Goal: Information Seeking & Learning: Learn about a topic

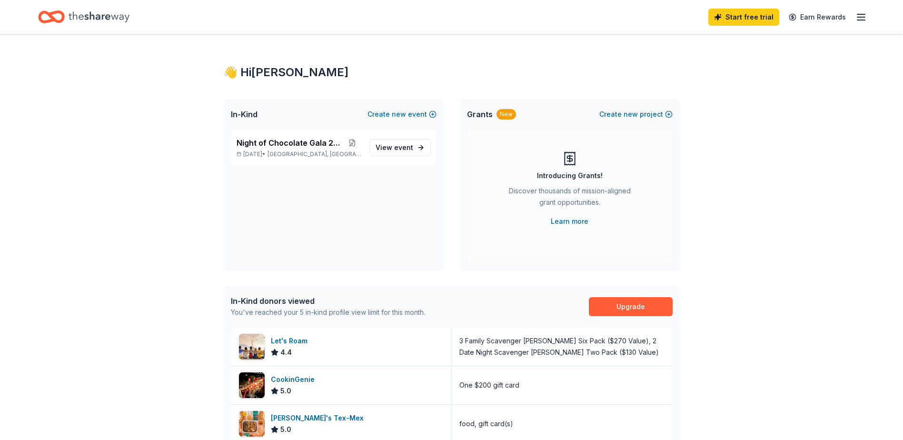
click at [250, 70] on div "👋 Hi Erica" at bounding box center [451, 72] width 457 height 15
click at [388, 146] on span "View event" at bounding box center [395, 147] width 38 height 11
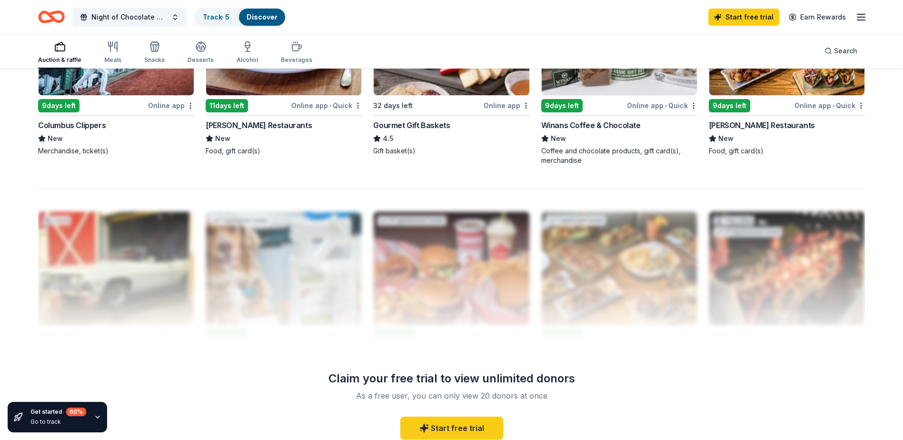
scroll to position [809, 0]
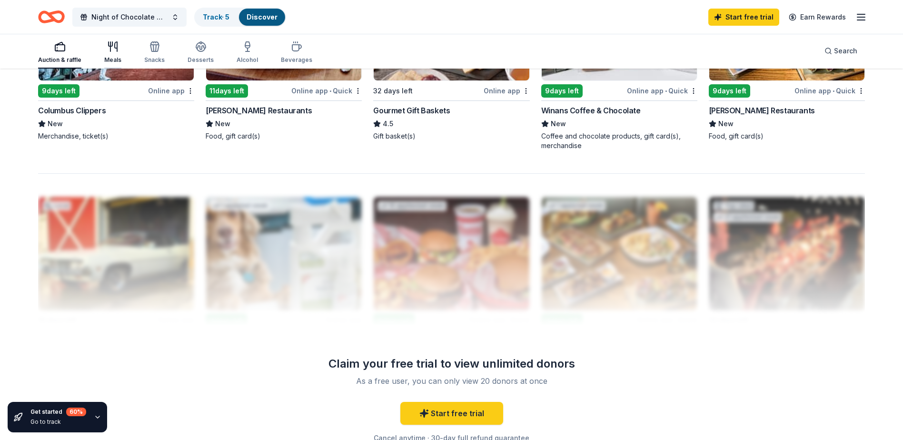
click at [118, 46] on div "button" at bounding box center [112, 46] width 17 height 11
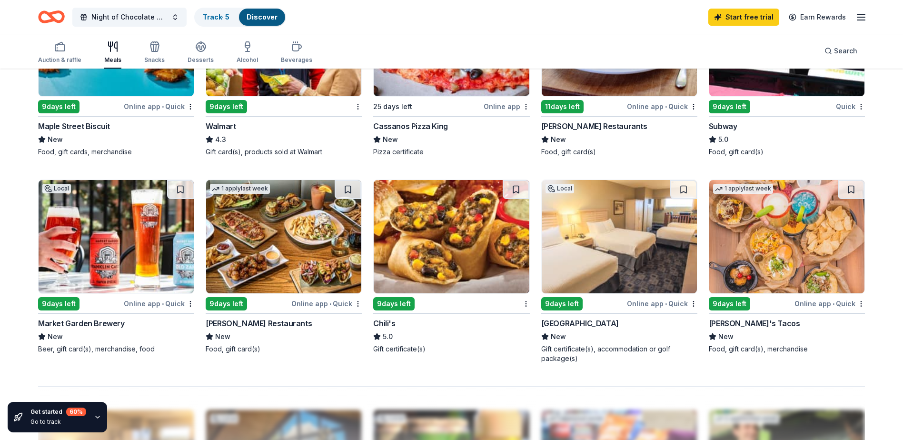
scroll to position [619, 0]
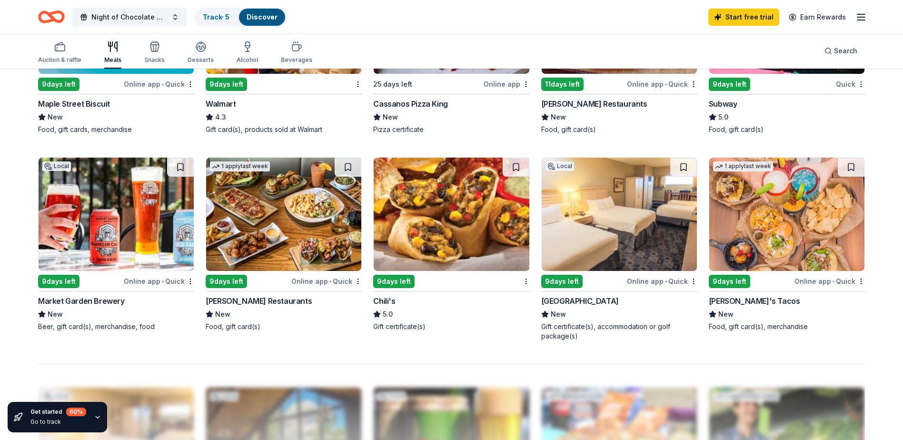
drag, startPoint x: 622, startPoint y: 298, endPoint x: 695, endPoint y: 305, distance: 72.7
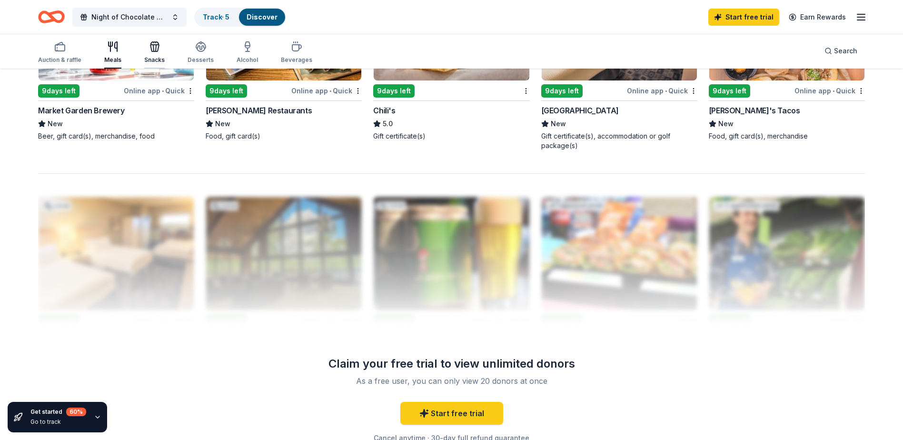
click at [159, 46] on div "button" at bounding box center [154, 46] width 20 height 11
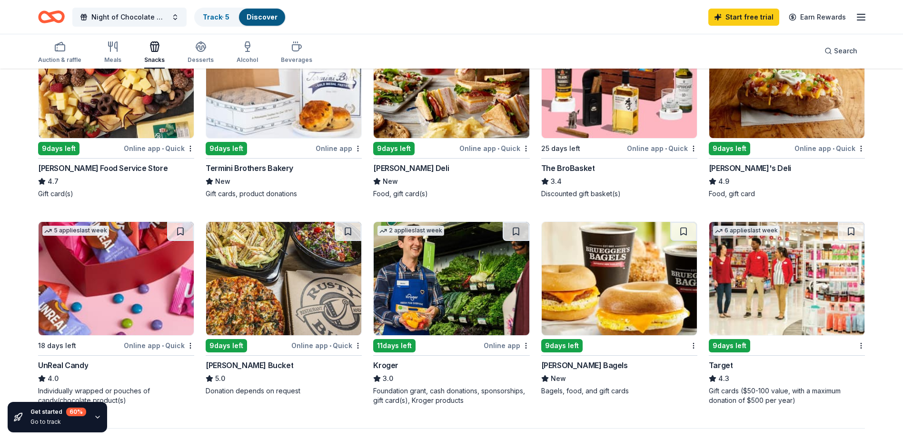
scroll to position [619, 0]
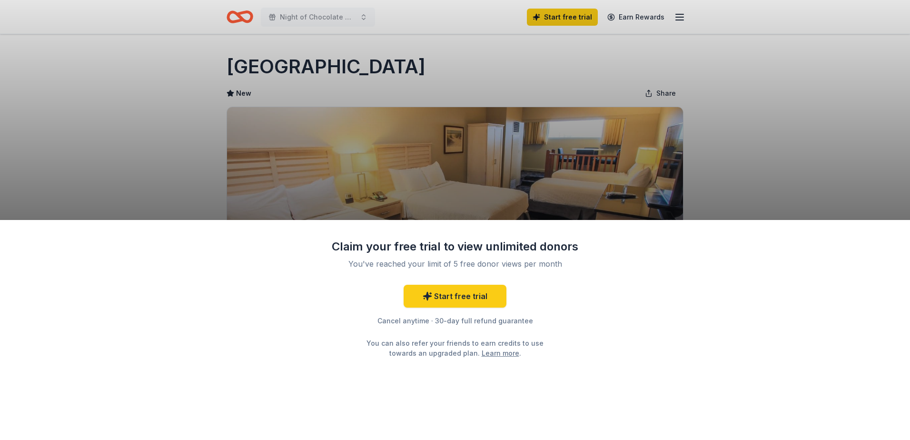
click at [261, 66] on div "Claim your free trial to view unlimited donors You've reached your limit of 5 f…" at bounding box center [455, 220] width 910 height 440
drag, startPoint x: 239, startPoint y: 68, endPoint x: 233, endPoint y: 68, distance: 5.2
click at [233, 68] on div "Claim your free trial to view unlimited donors You've reached your limit of 5 f…" at bounding box center [455, 220] width 910 height 440
drag, startPoint x: 229, startPoint y: 68, endPoint x: 378, endPoint y: 18, distance: 156.3
click at [375, 26] on div "Claim your free trial to view unlimited donors You've reached your limit of 5 f…" at bounding box center [455, 220] width 910 height 440
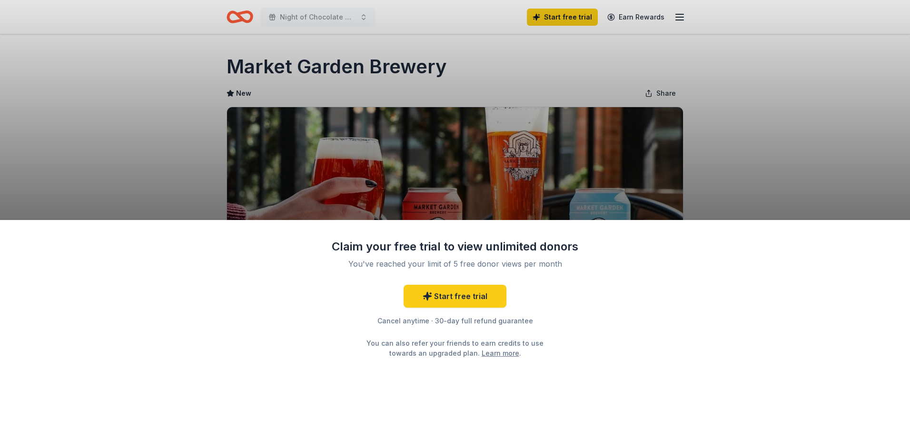
click at [351, 57] on div "Claim your free trial to view unlimited donors You've reached your limit of 5 f…" at bounding box center [455, 220] width 910 height 440
